Goal: Navigation & Orientation: Find specific page/section

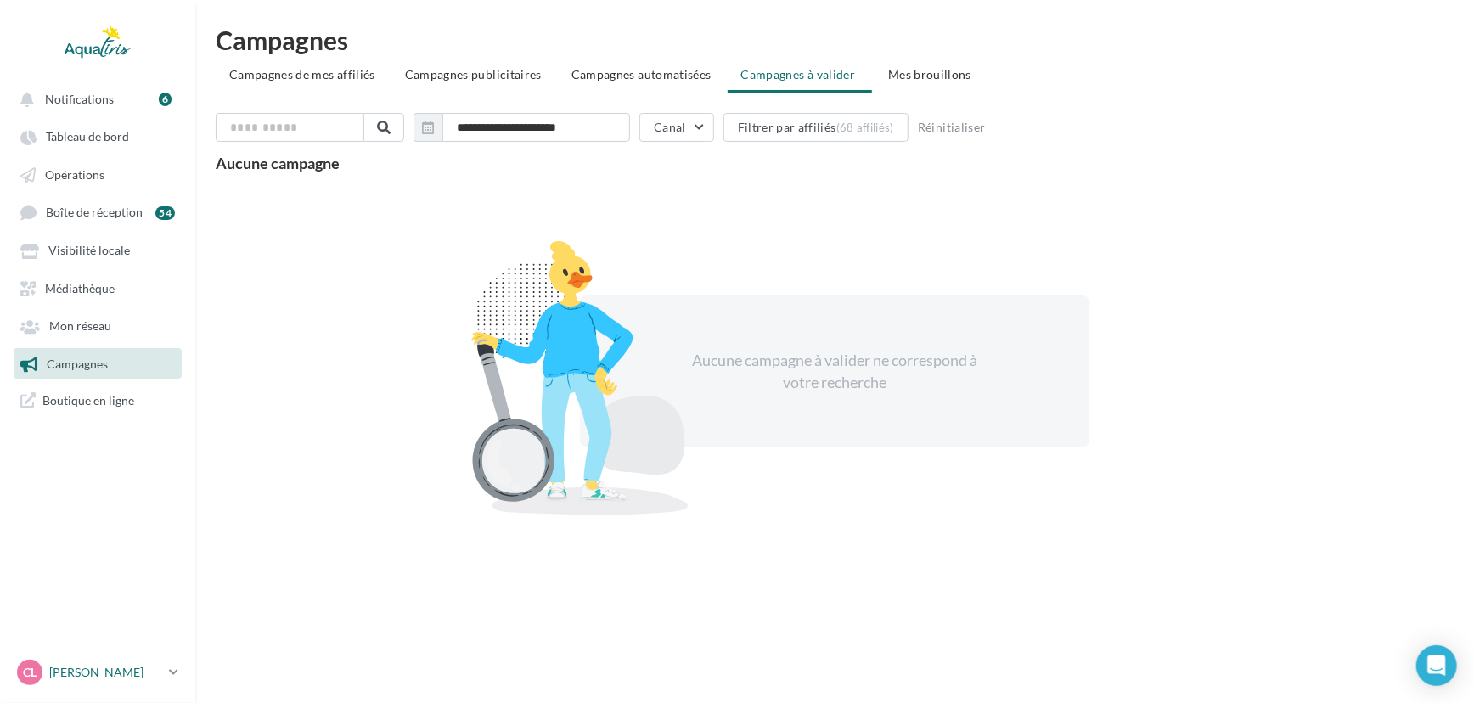
click at [127, 683] on div "CL [PERSON_NAME] [EMAIL_ADDRESS][DOMAIN_NAME]" at bounding box center [89, 672] width 145 height 25
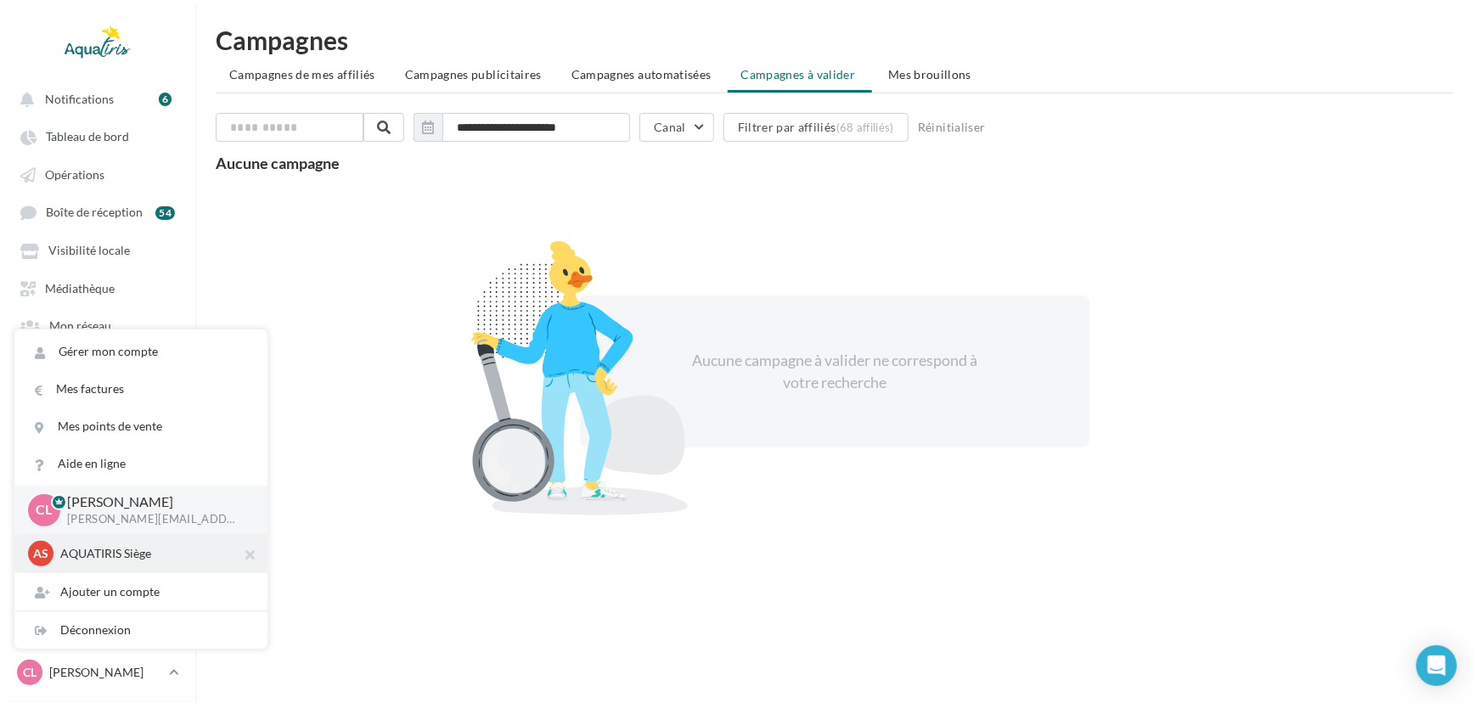
click at [124, 560] on p "AQUATIRIS Siège" at bounding box center [153, 553] width 187 height 17
